Goal: Transaction & Acquisition: Purchase product/service

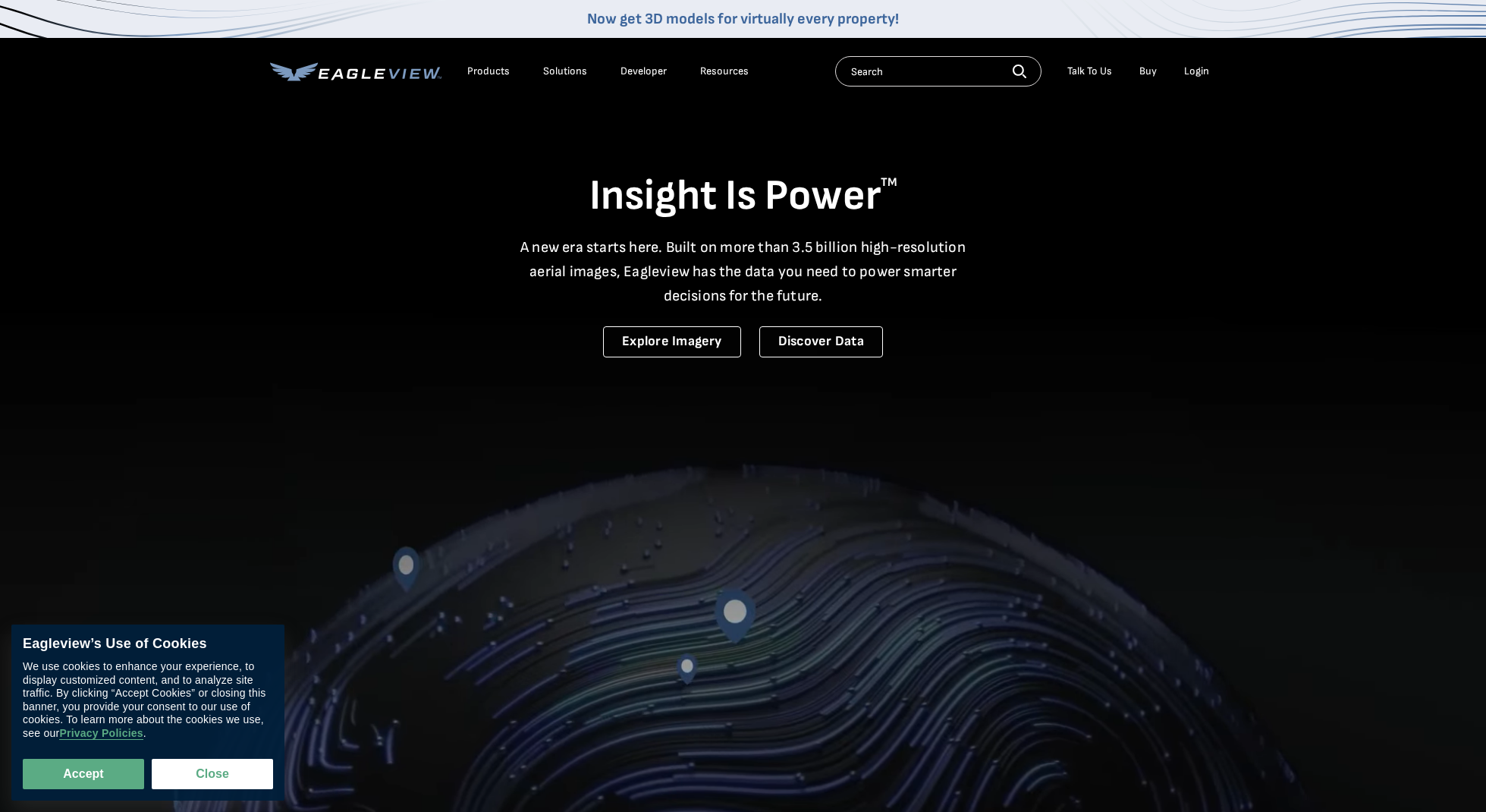
click at [1204, 66] on div "Login" at bounding box center [1196, 71] width 25 height 14
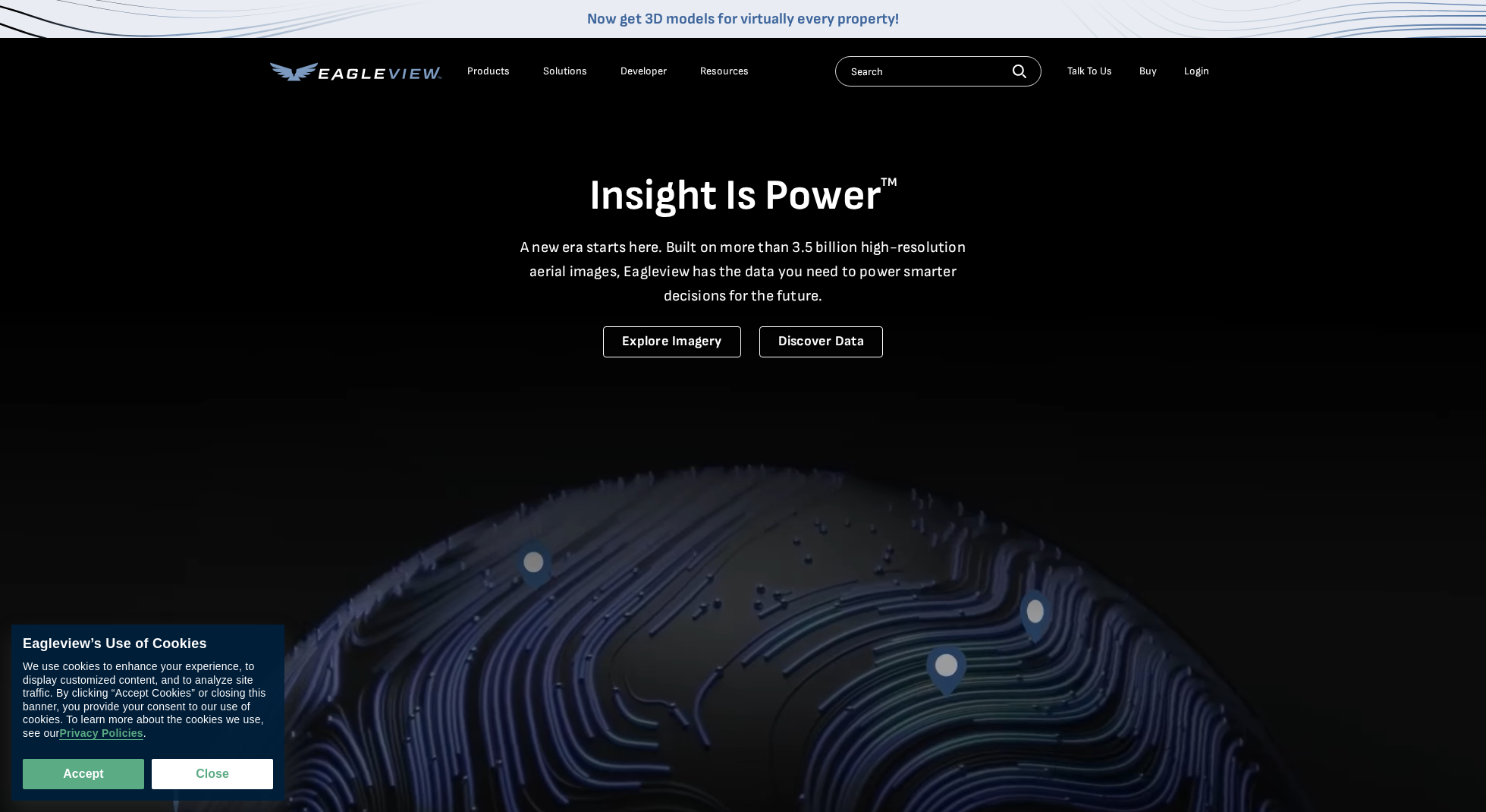
click at [1204, 70] on div "Login" at bounding box center [1196, 71] width 25 height 14
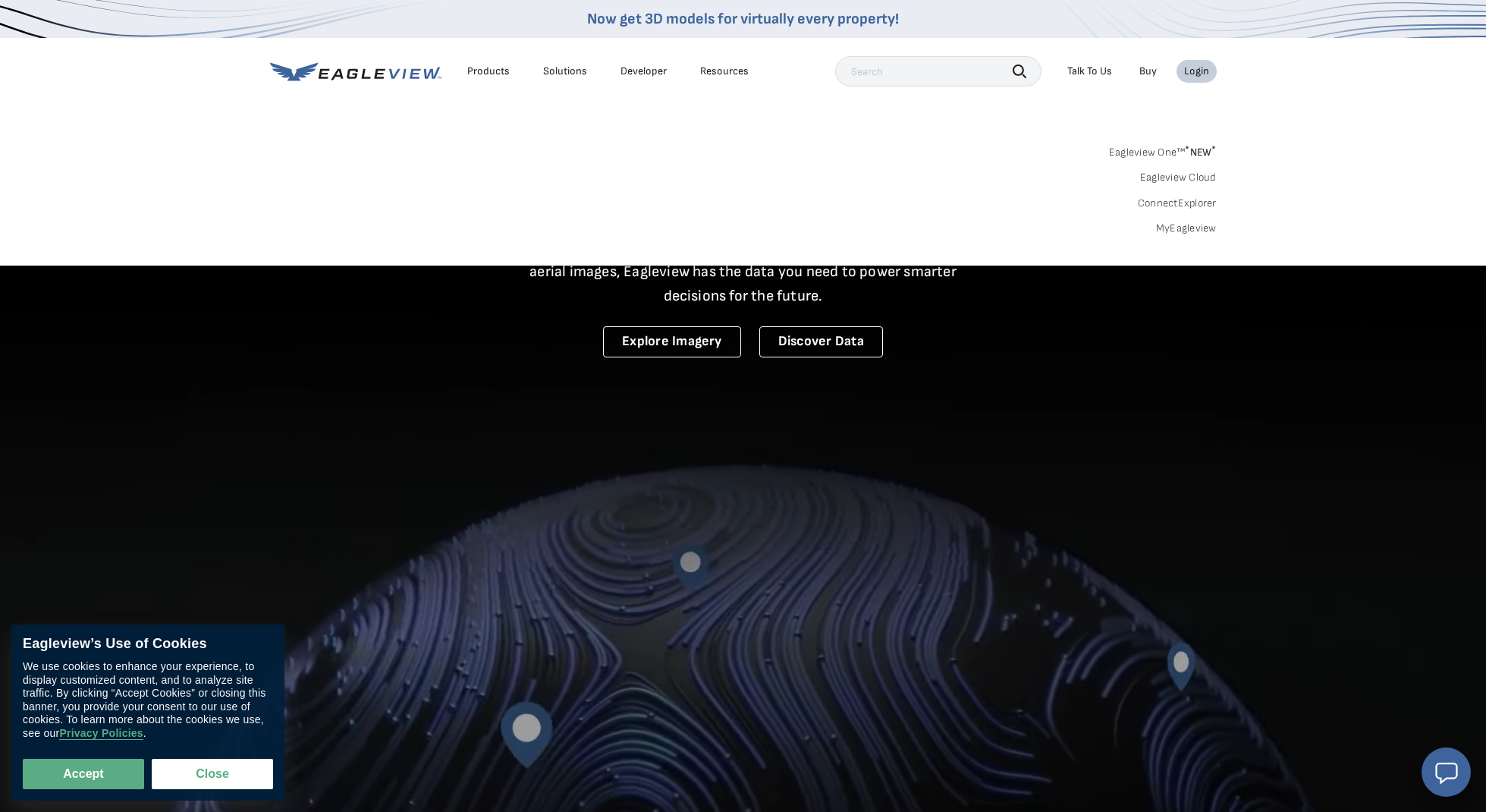
click at [1166, 221] on link "MyEagleview" at bounding box center [1186, 228] width 61 height 14
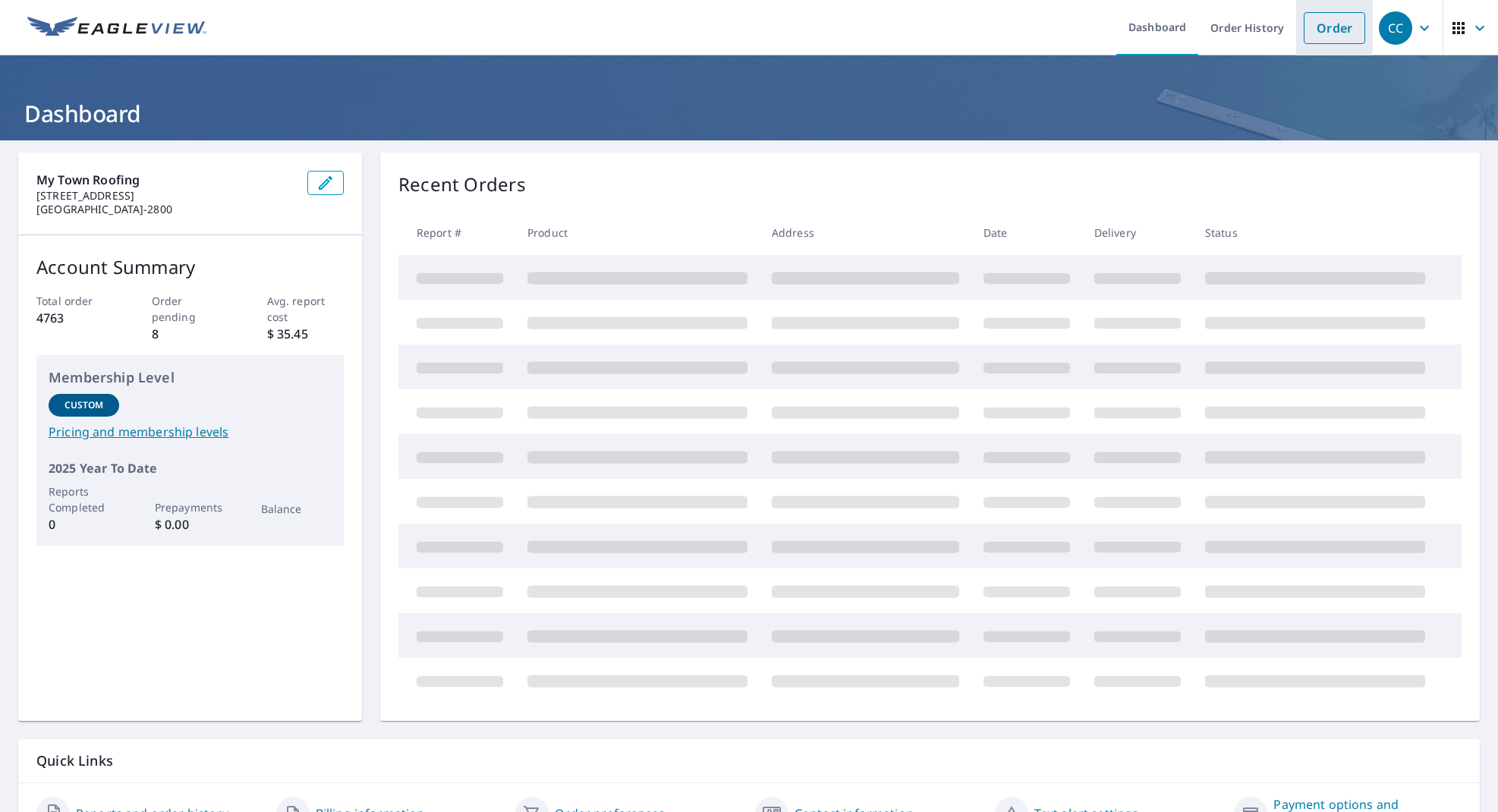
click at [1335, 31] on link "Order" at bounding box center [1334, 28] width 62 height 32
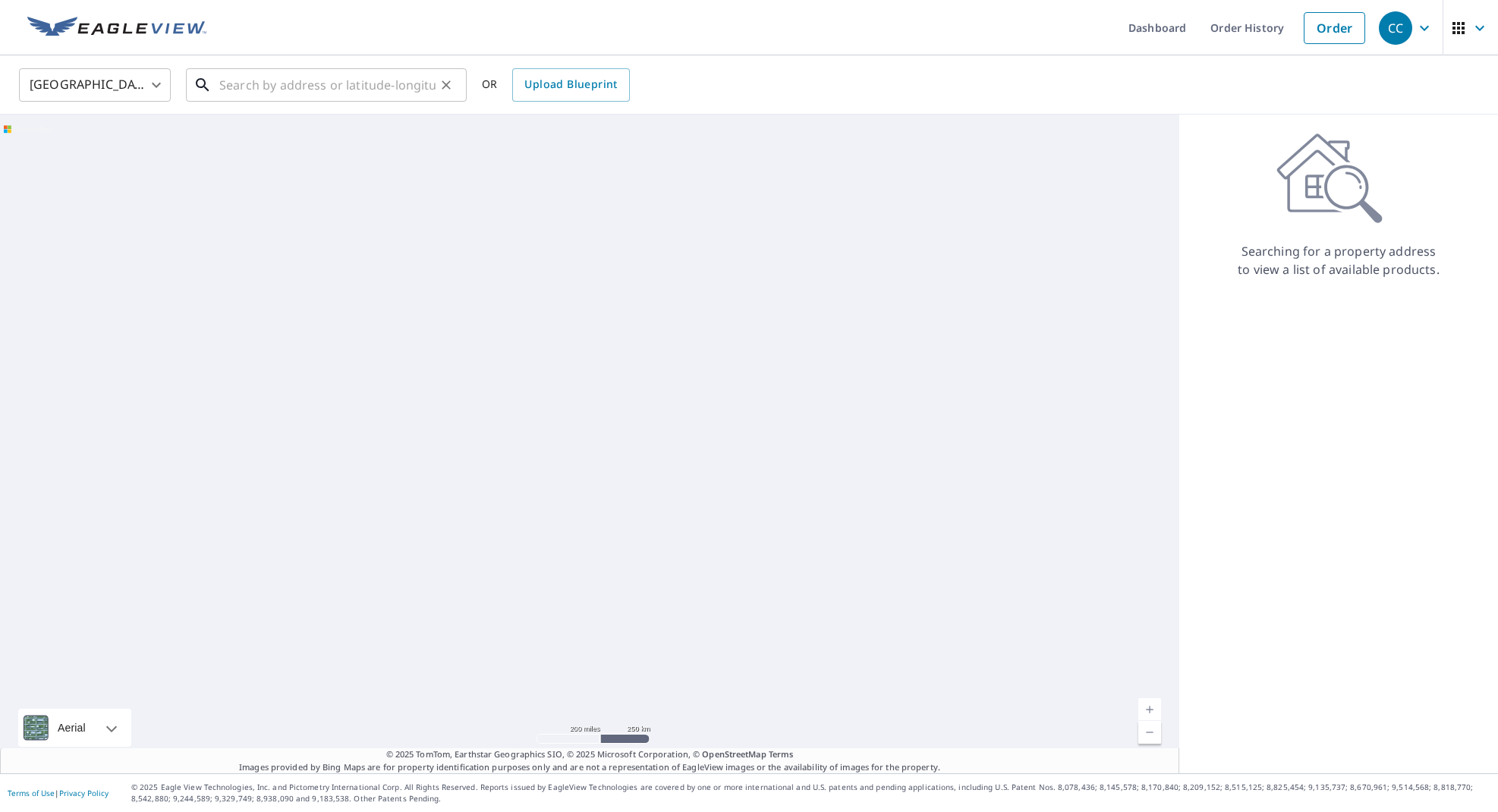
click at [411, 87] on input "text" at bounding box center [327, 84] width 216 height 43
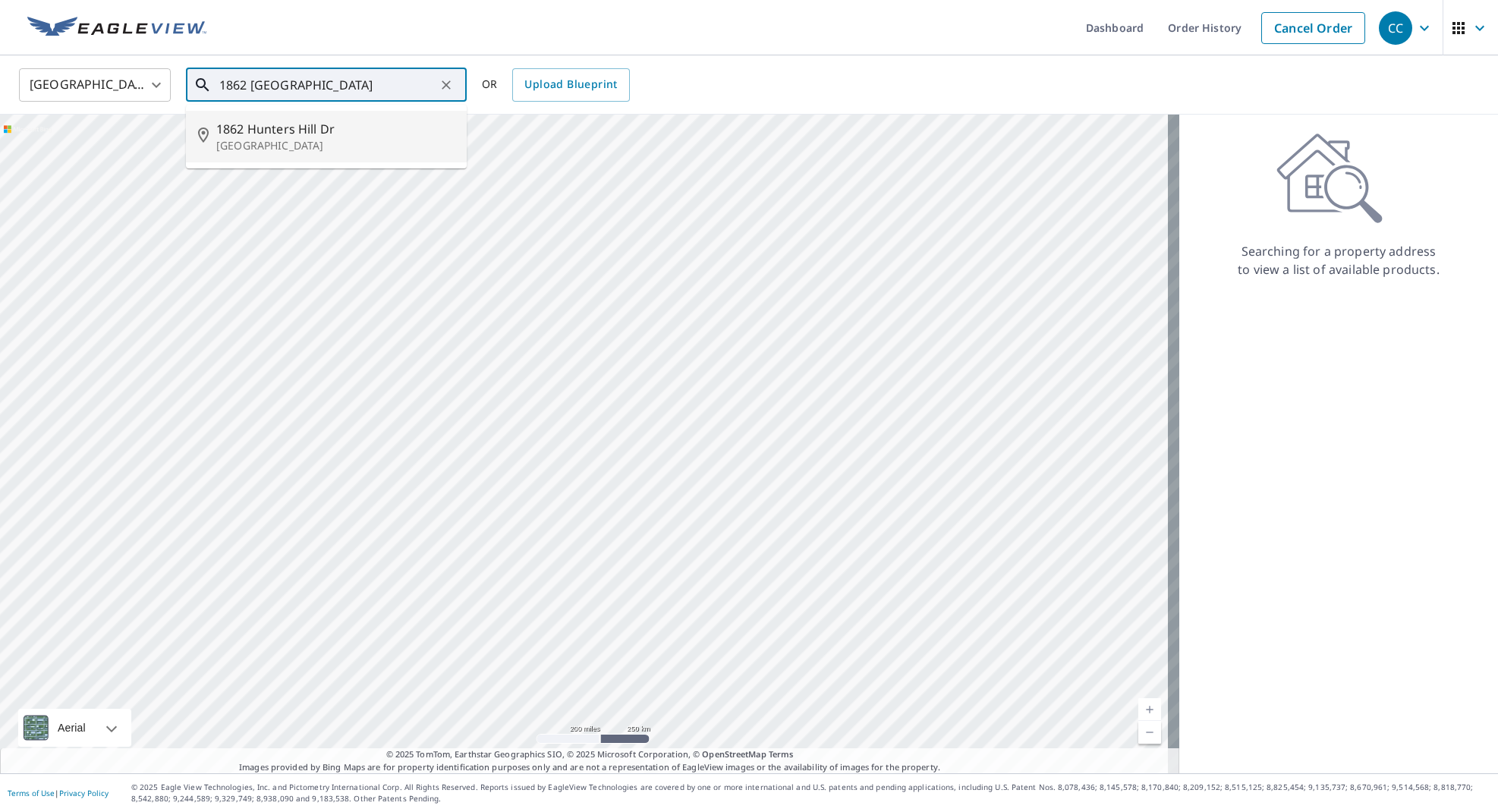
click at [435, 128] on span "1862 Hunters Hill Dr" at bounding box center [335, 129] width 238 height 18
type input "[STREET_ADDRESS]"
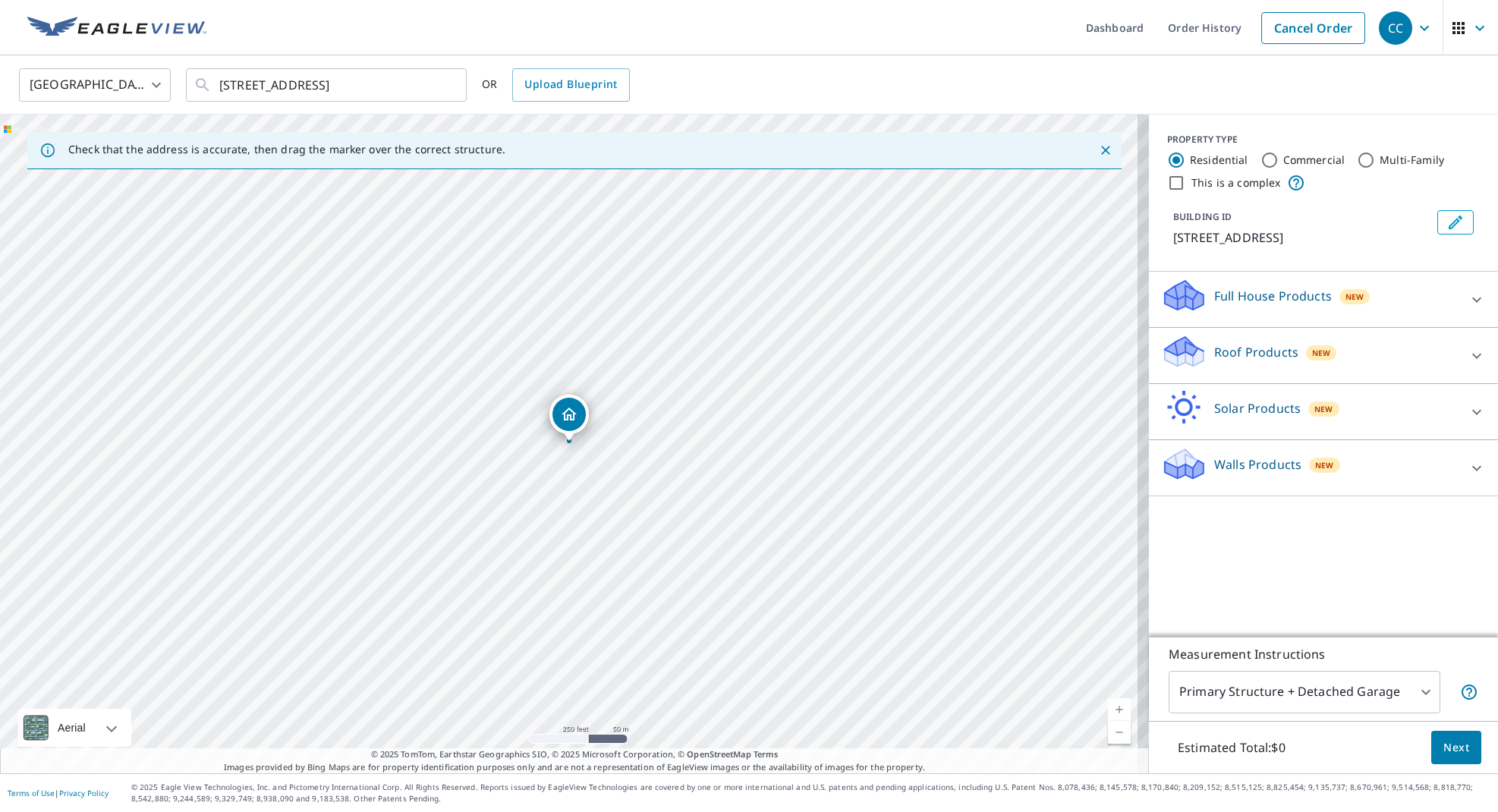
click at [1316, 360] on div "New" at bounding box center [1321, 352] width 30 height 15
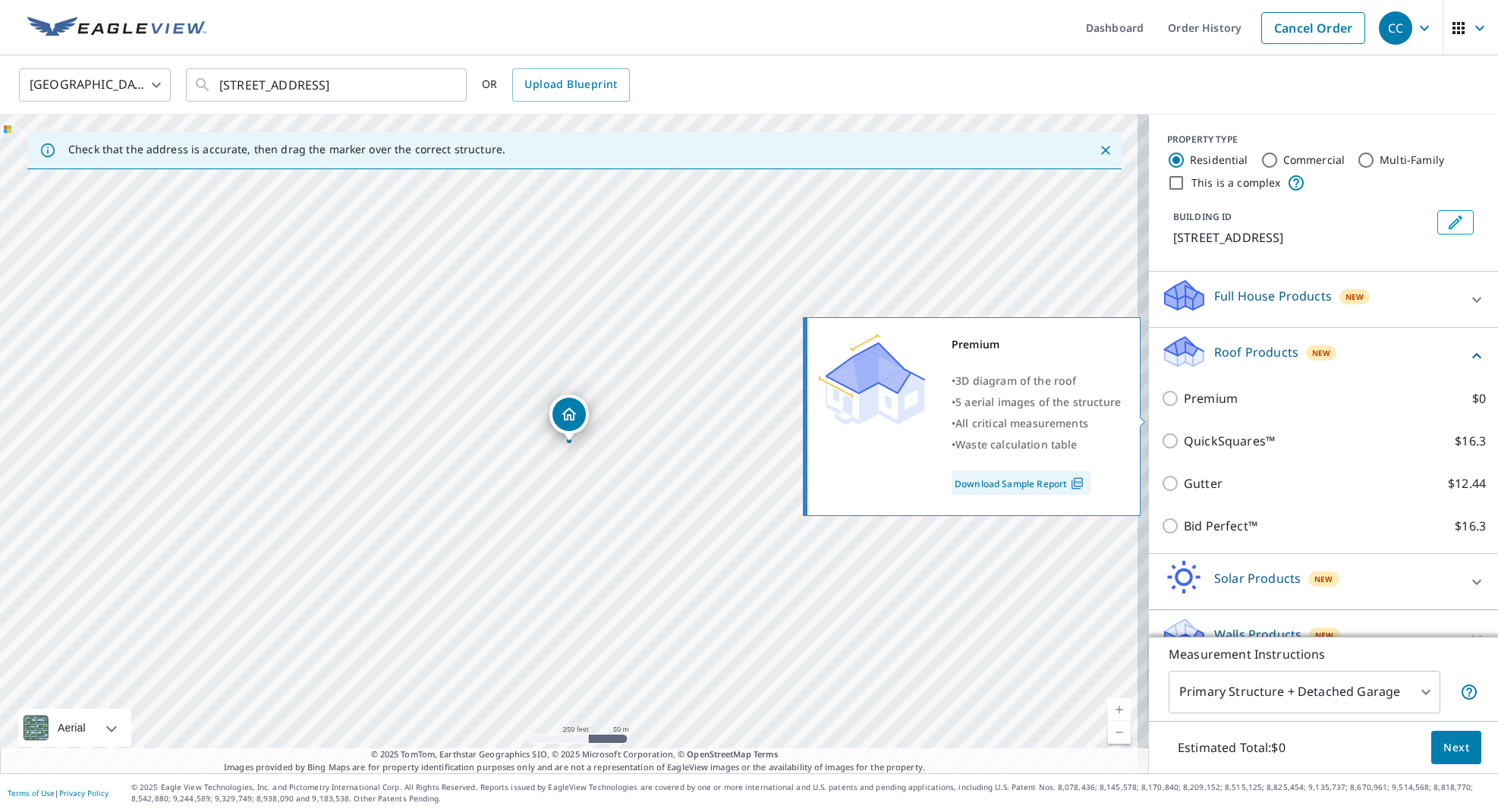
click at [1192, 407] on p "Premium" at bounding box center [1210, 398] width 54 height 18
click at [1183, 407] on input "Premium $0" at bounding box center [1172, 398] width 23 height 18
checkbox input "true"
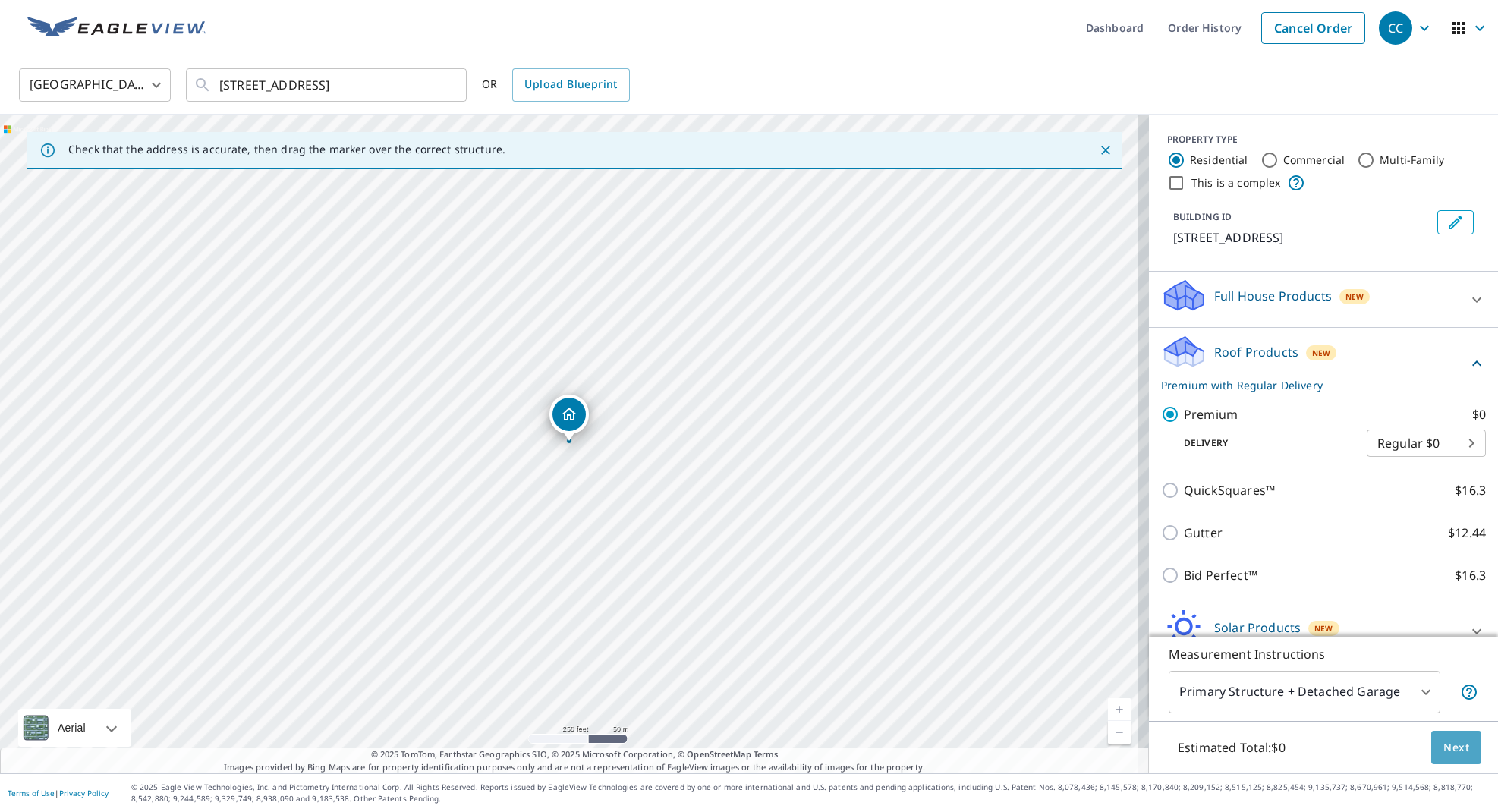
click at [1451, 752] on span "Next" at bounding box center [1456, 748] width 26 height 19
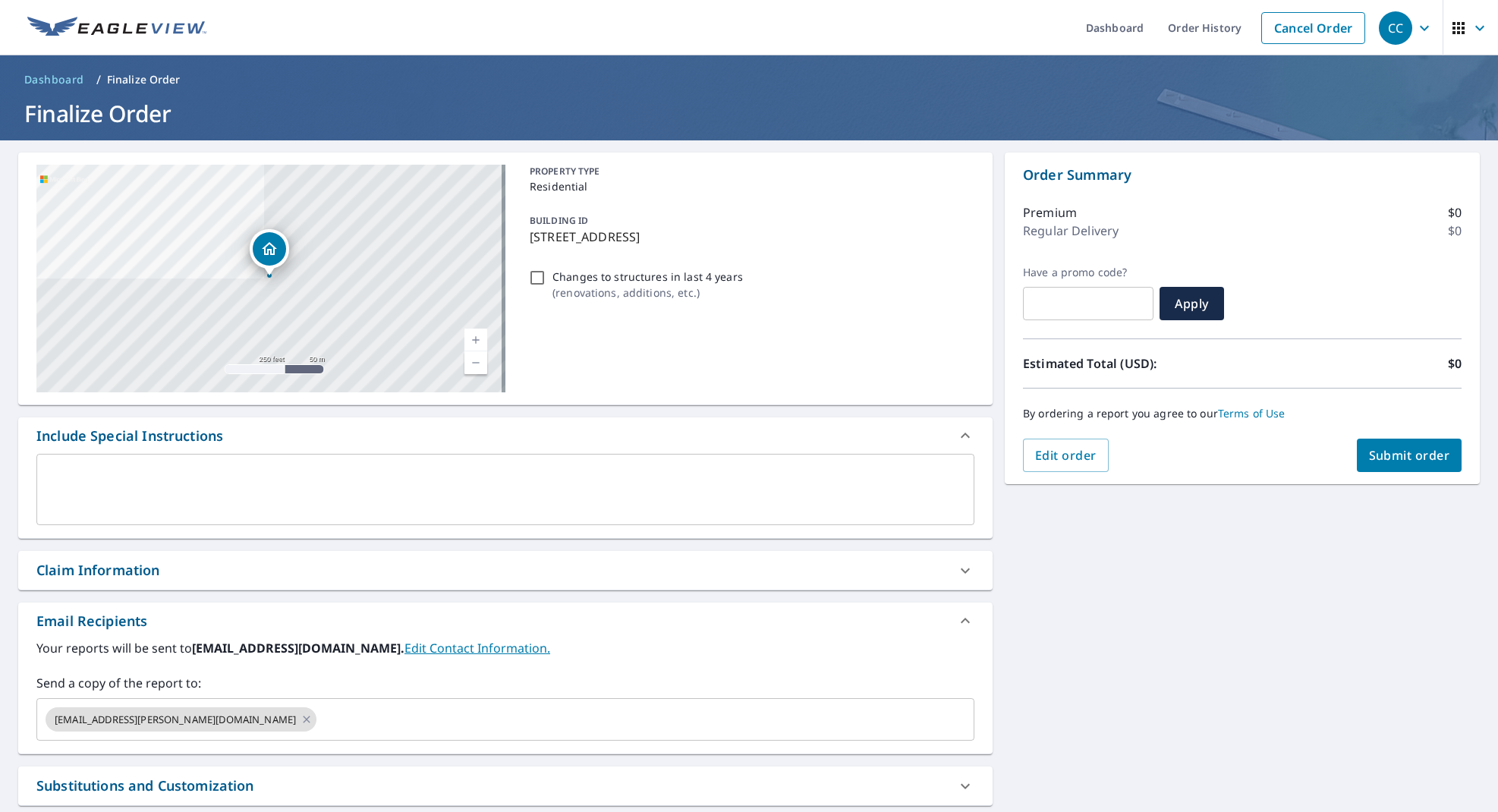
click at [533, 280] on input "Changes to structures in last 4 years ( renovations, additions, etc. )" at bounding box center [537, 277] width 18 height 18
checkbox input "true"
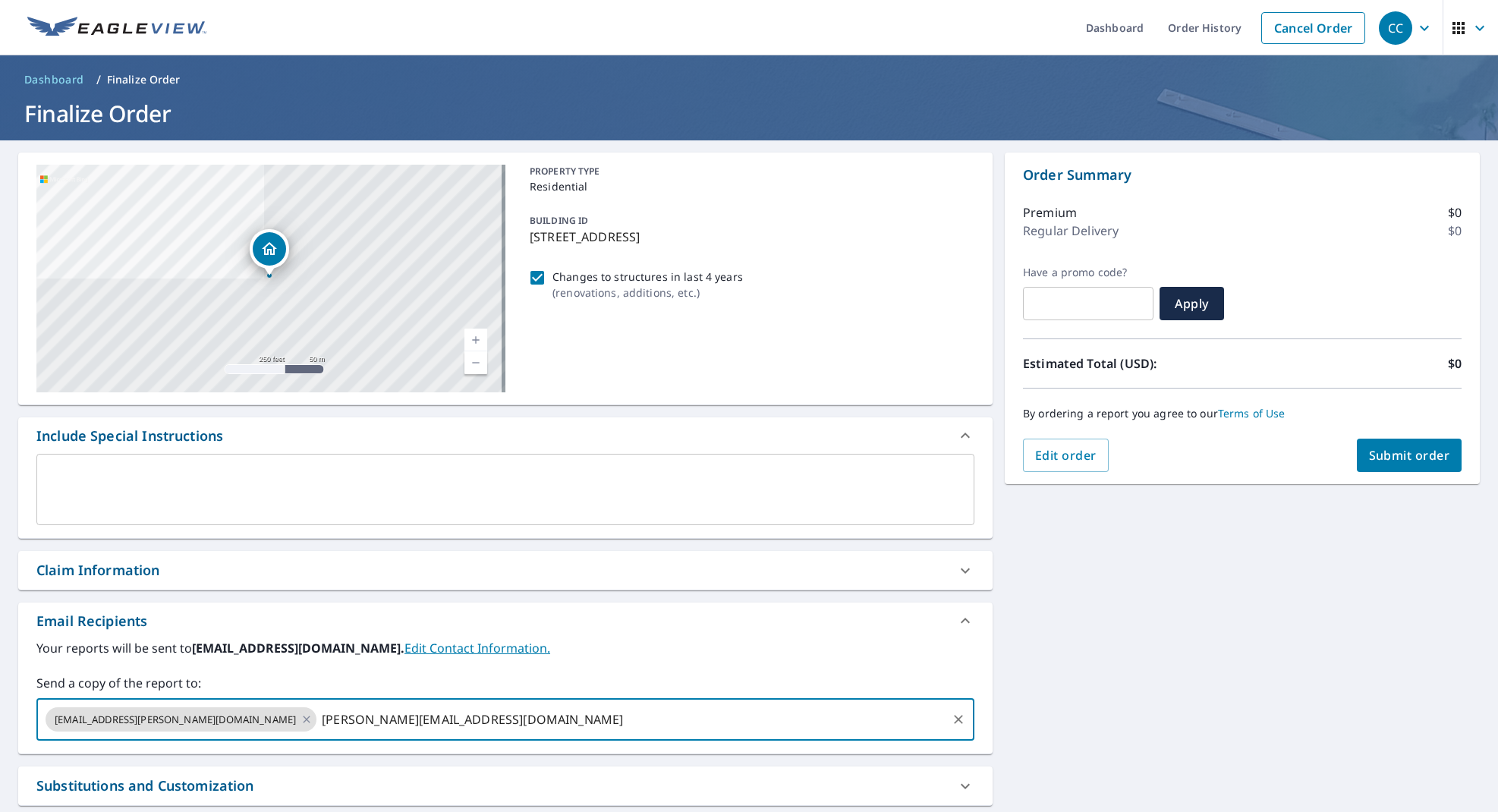
type input "[PERSON_NAME][EMAIL_ADDRESS][DOMAIN_NAME]"
click at [1423, 459] on span "Submit order" at bounding box center [1409, 454] width 81 height 17
